Goal: Go to known website: Access a specific website the user already knows

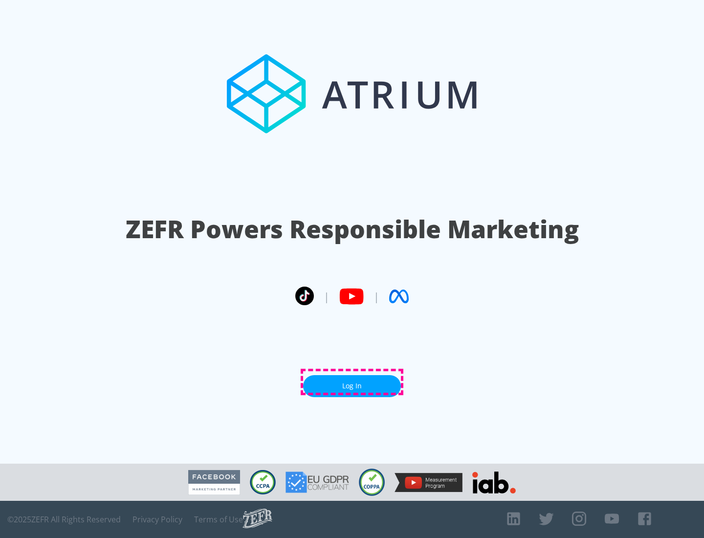
click at [352, 382] on link "Log In" at bounding box center [352, 386] width 98 height 22
